Goal: Task Accomplishment & Management: Manage account settings

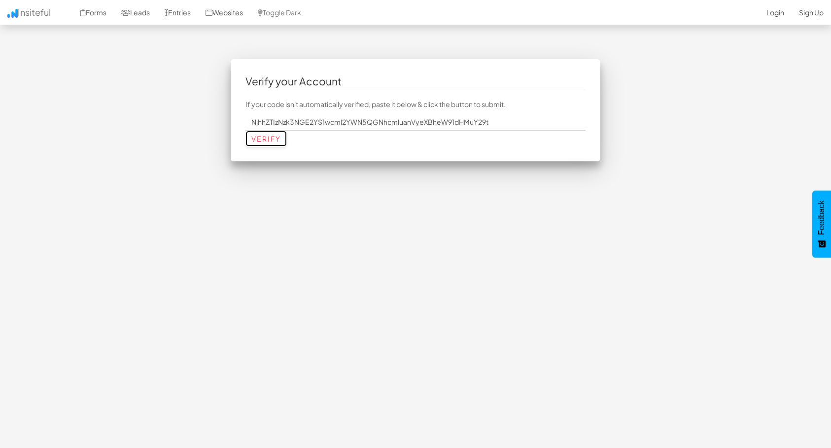
click at [267, 141] on input "Verify" at bounding box center [265, 139] width 41 height 16
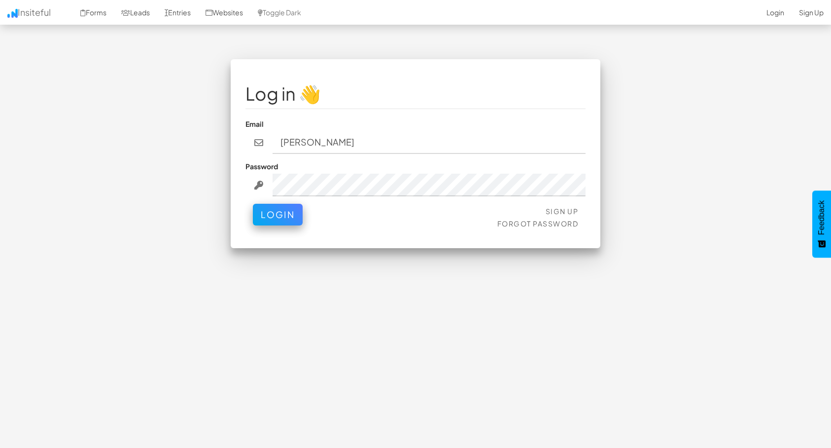
type input "[EMAIL_ADDRESS][DOMAIN_NAME]"
click at [293, 215] on button "Login" at bounding box center [278, 212] width 50 height 22
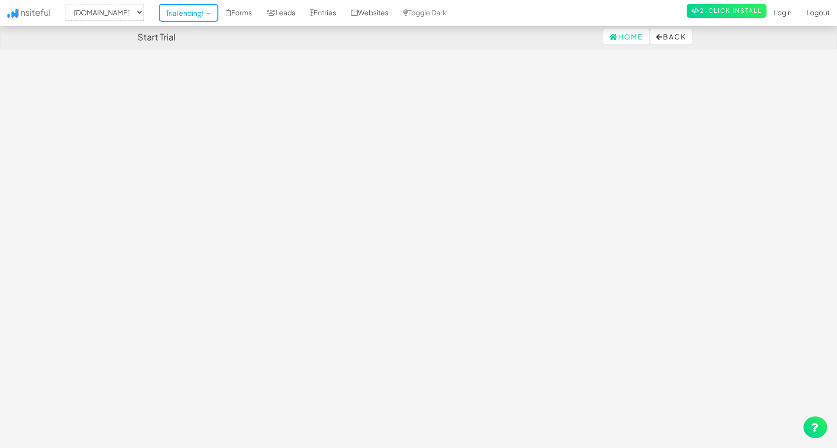
select select "2411"
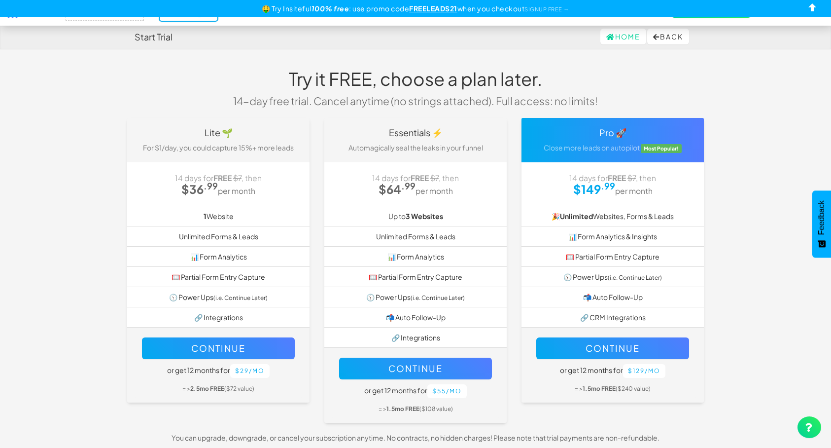
click at [206, 62] on div "Try it FREE, choose a plan later. 14-day free trial. Cancel anytime (no strings…" at bounding box center [416, 88] width 592 height 59
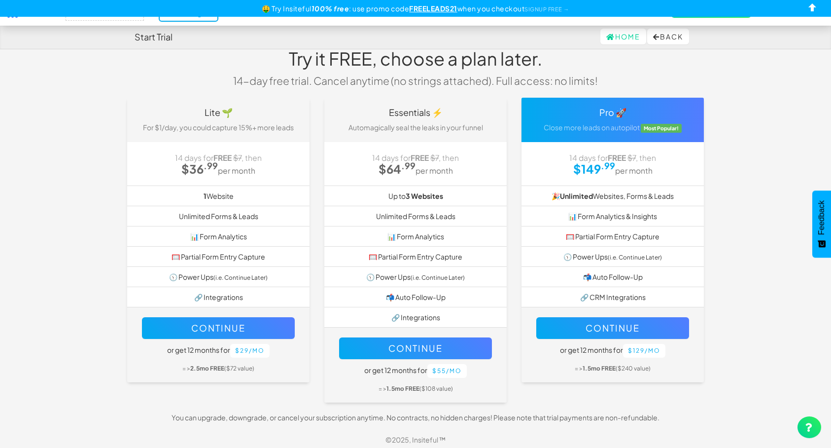
scroll to position [22, 0]
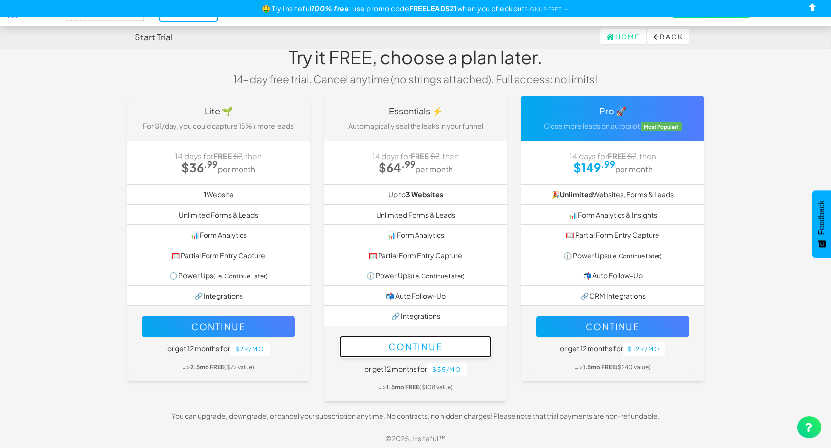
click at [419, 344] on button "Continue" at bounding box center [415, 347] width 153 height 22
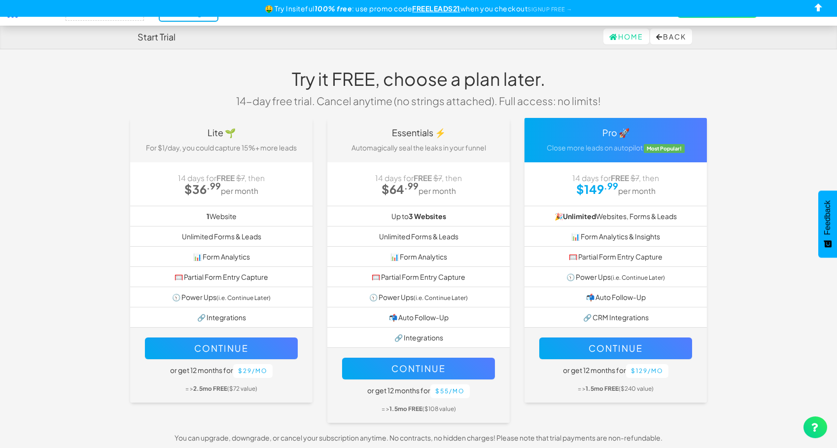
select select "2411"
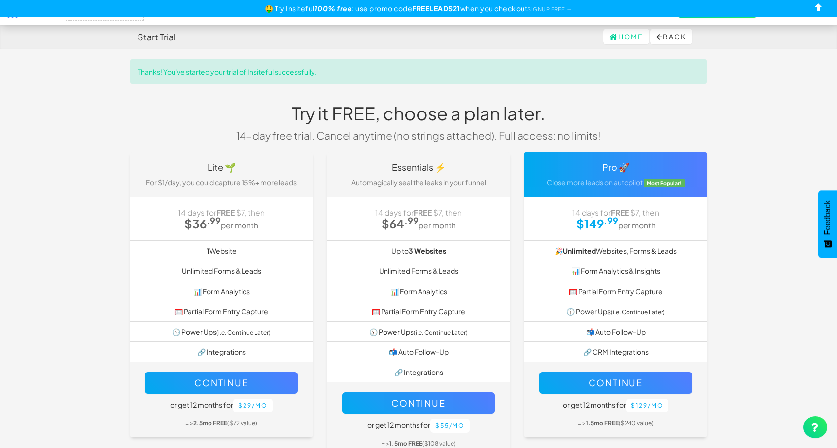
select select "2411"
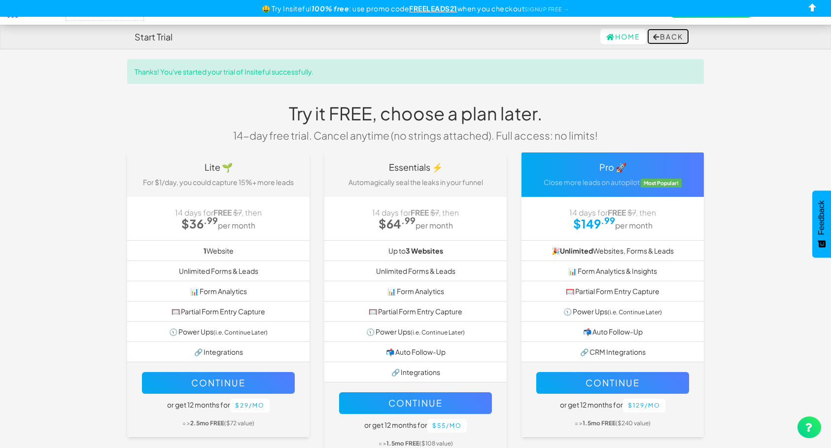
click at [664, 35] on button "Back" at bounding box center [668, 37] width 42 height 16
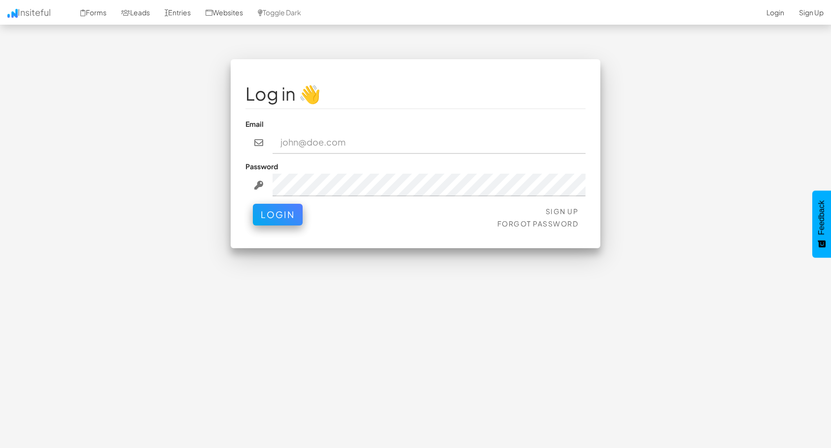
click at [367, 144] on input "email" at bounding box center [430, 142] width 314 height 23
type input "privacy@carinjurypayouts.com"
click at [285, 219] on button "Login" at bounding box center [278, 212] width 50 height 22
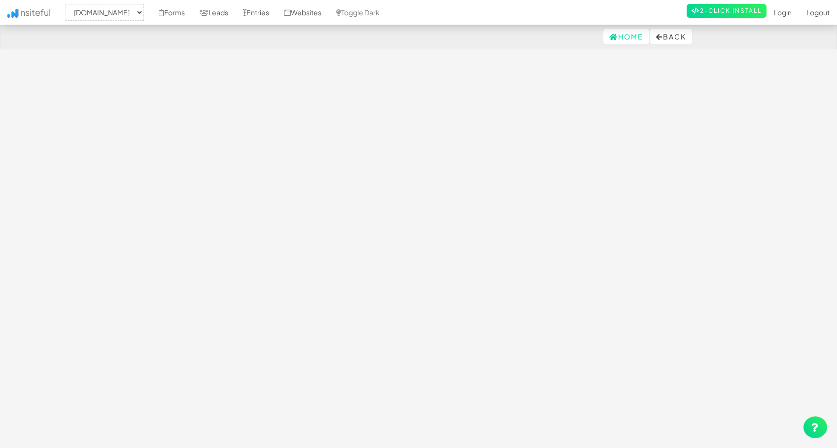
select select "2411"
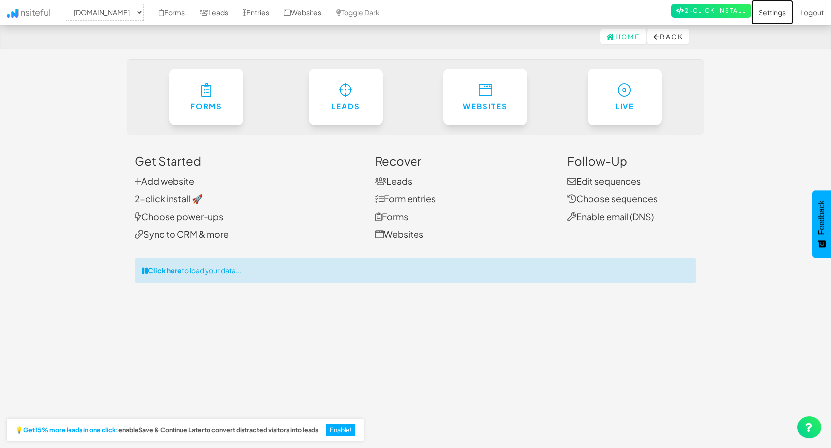
click at [776, 13] on link "Settings" at bounding box center [772, 12] width 42 height 25
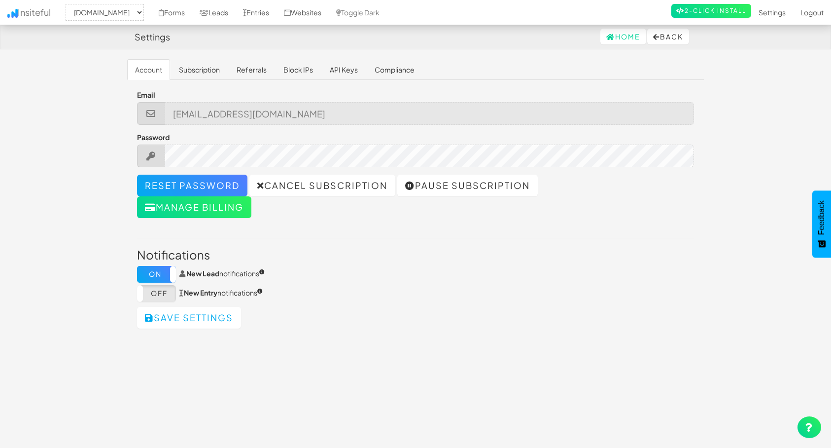
select select "2411"
click at [206, 212] on button "Manage billing" at bounding box center [194, 207] width 114 height 22
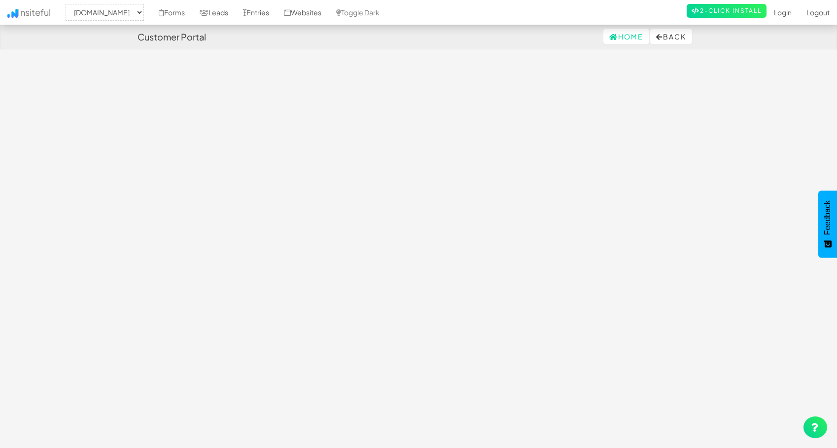
select select "2411"
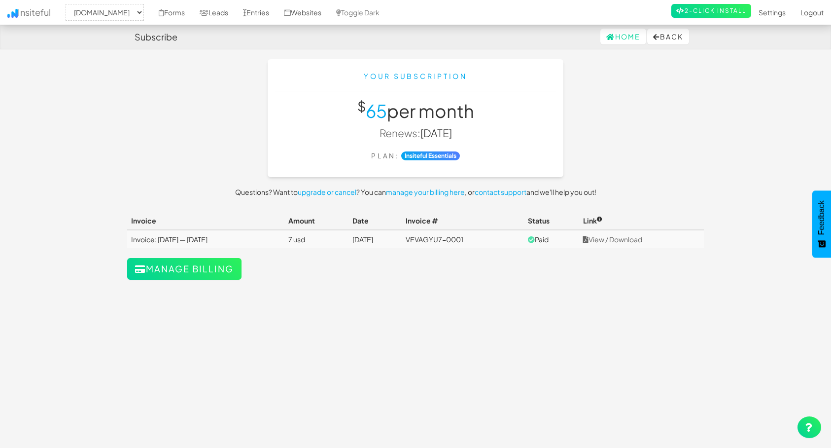
select select "2411"
click at [329, 9] on link "Websites" at bounding box center [303, 12] width 52 height 25
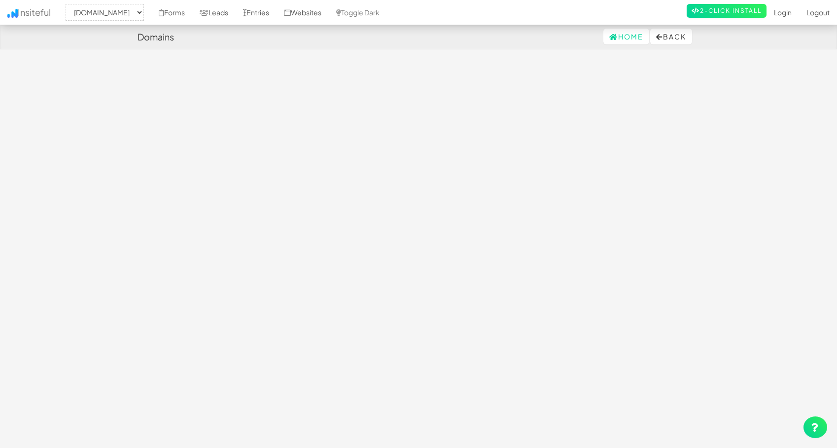
select select "2411"
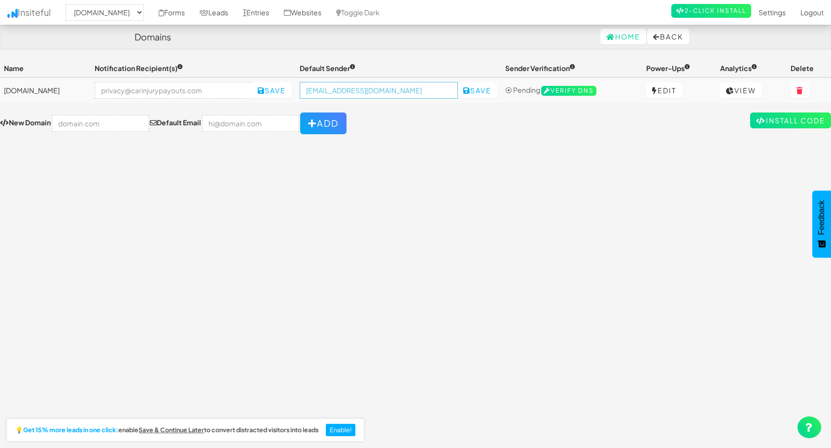
drag, startPoint x: 454, startPoint y: 89, endPoint x: 361, endPoint y: 124, distance: 99.1
click at [324, 89] on input "[EMAIL_ADDRESS][DOMAIN_NAME]" at bounding box center [379, 90] width 158 height 17
click at [373, 132] on form "New Domain Default Email Add" at bounding box center [415, 123] width 831 height 22
